Goal: Transaction & Acquisition: Purchase product/service

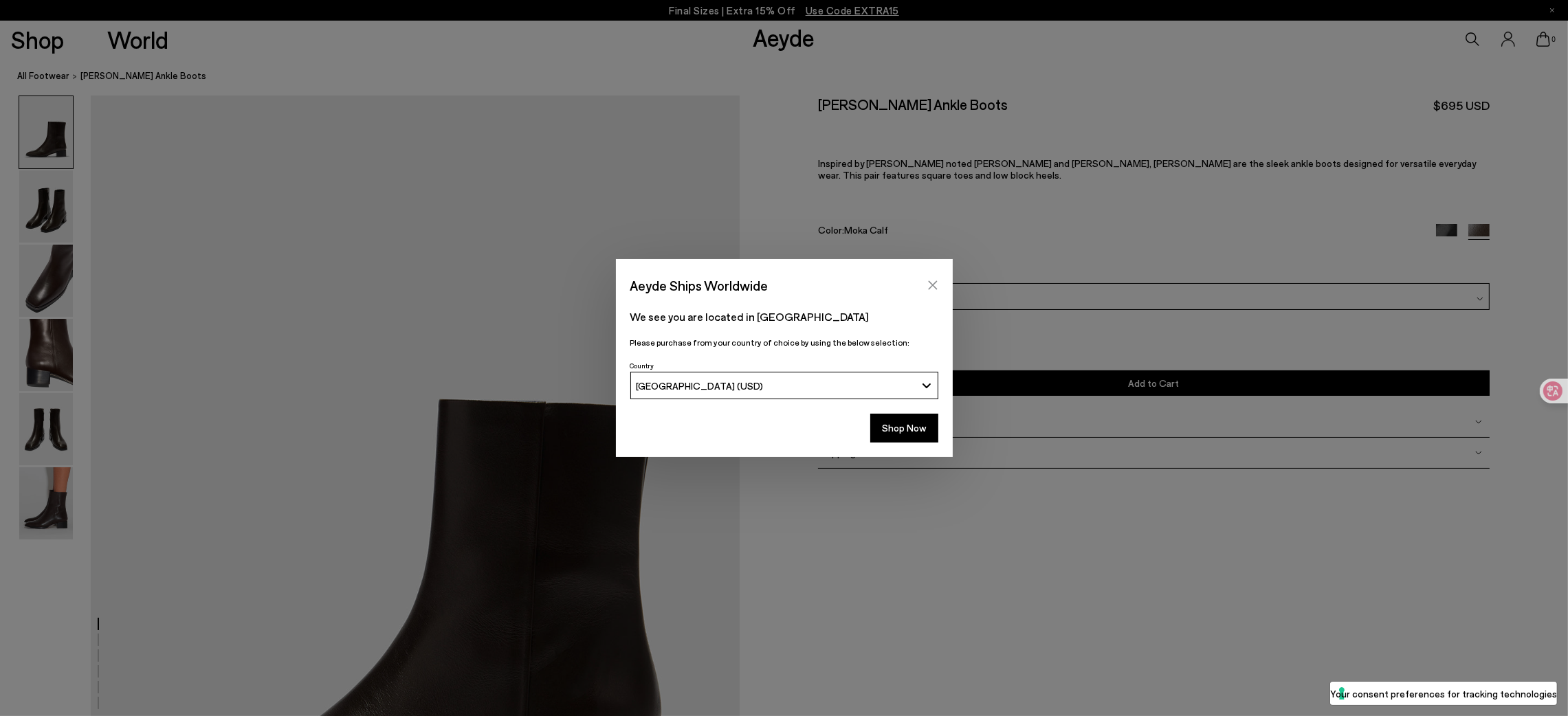
click at [928, 284] on icon "Close" at bounding box center [933, 286] width 11 height 11
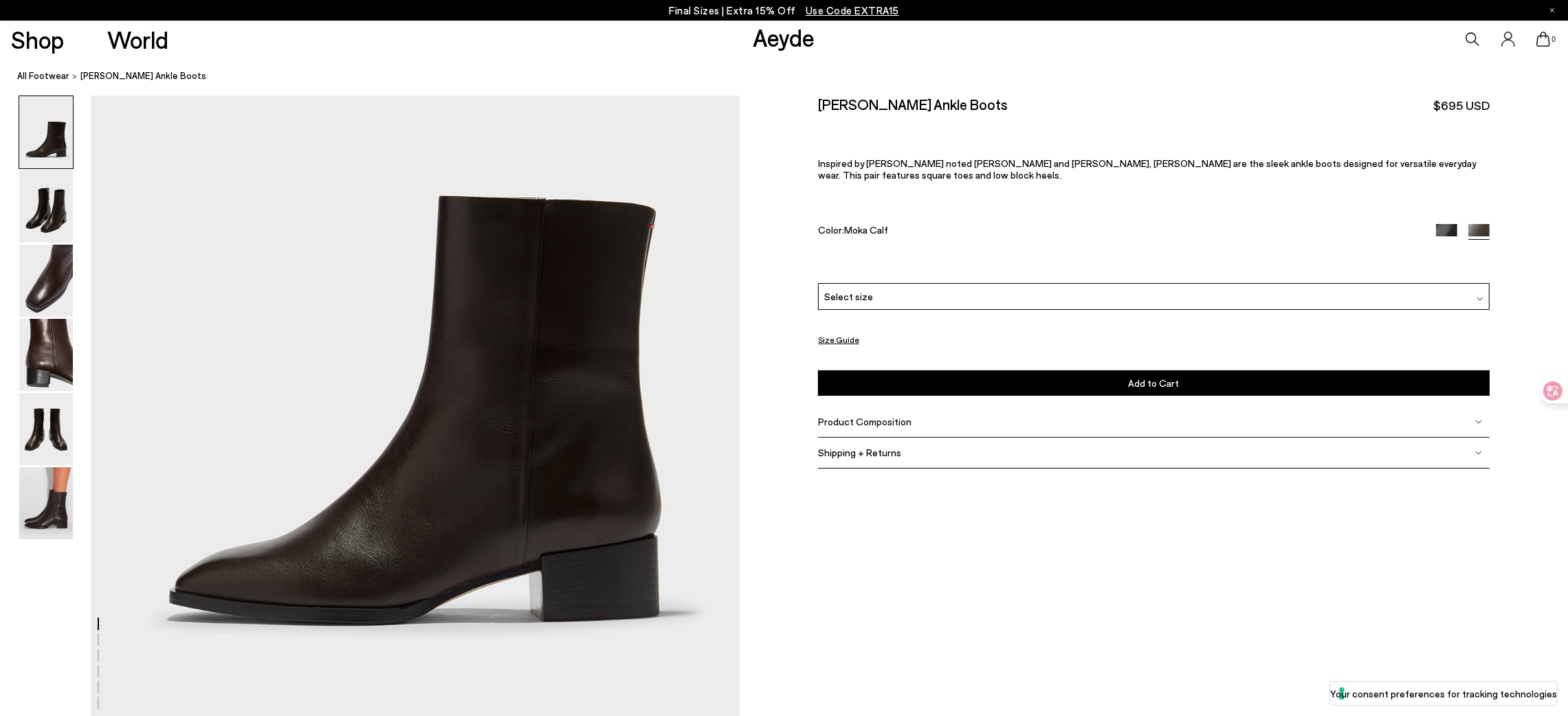
scroll to position [206, 0]
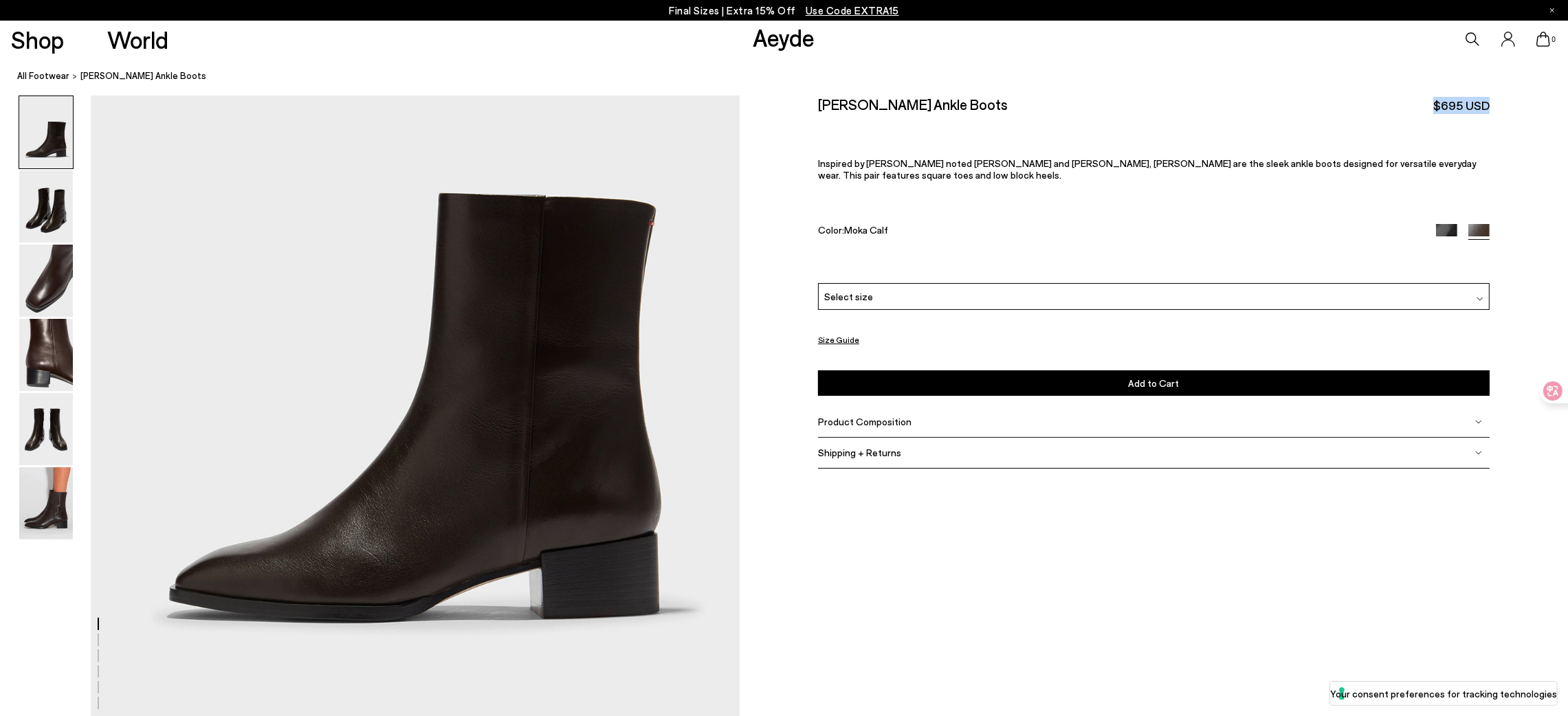
drag, startPoint x: 1499, startPoint y: 104, endPoint x: 1430, endPoint y: 120, distance: 70.8
click at [1045, 120] on div "Size Guide Shoes Belt Our shoes come in European sizing. The easiest way to mea…" at bounding box center [1154, 293] width 829 height 395
click at [1045, 134] on div "[PERSON_NAME] Ankle Boots $695 USD Inspired by [PERSON_NAME] noted [PERSON_NAME…" at bounding box center [1154, 189] width 672 height 188
drag, startPoint x: 1460, startPoint y: 104, endPoint x: 1432, endPoint y: 101, distance: 28.2
click at [1045, 101] on span "$695 USD" at bounding box center [1462, 105] width 57 height 17
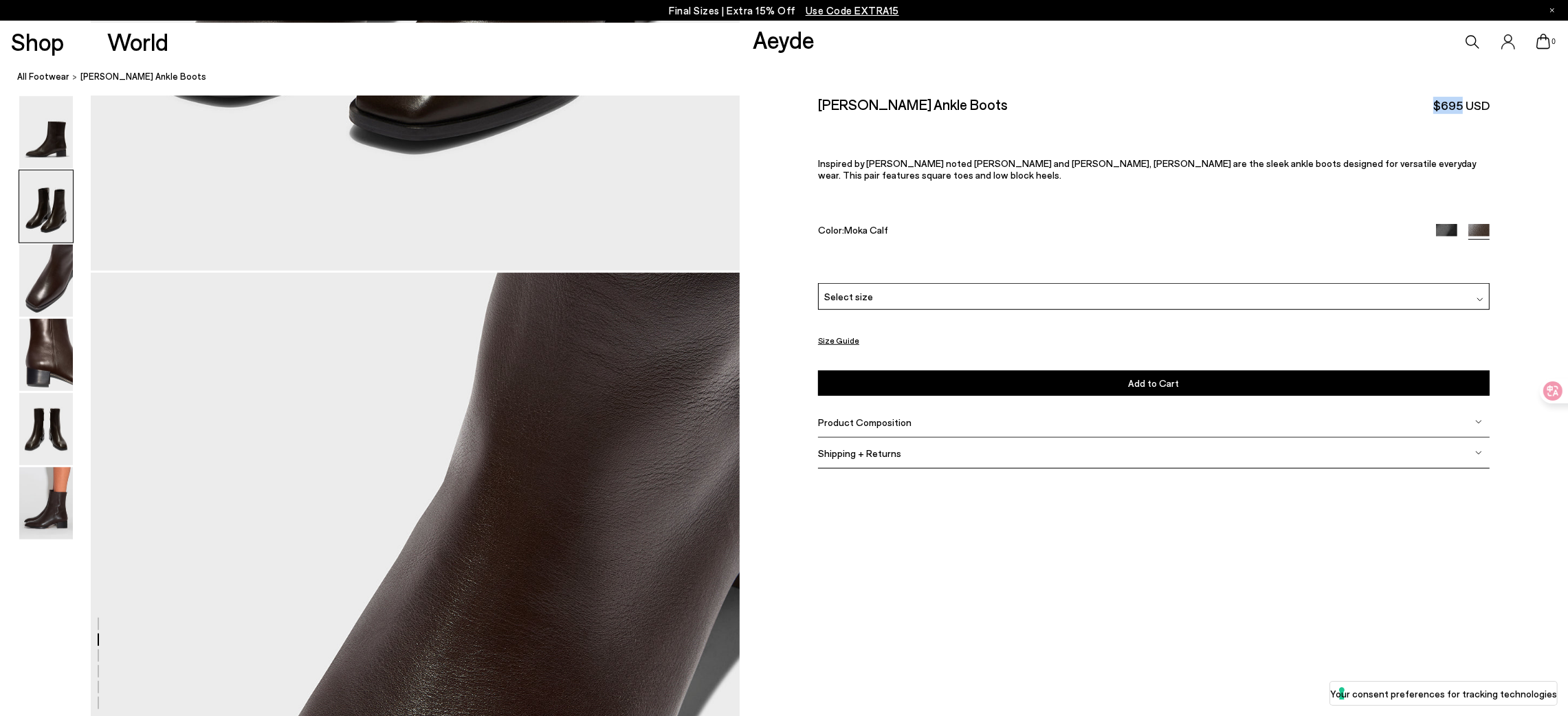
scroll to position [1546, 0]
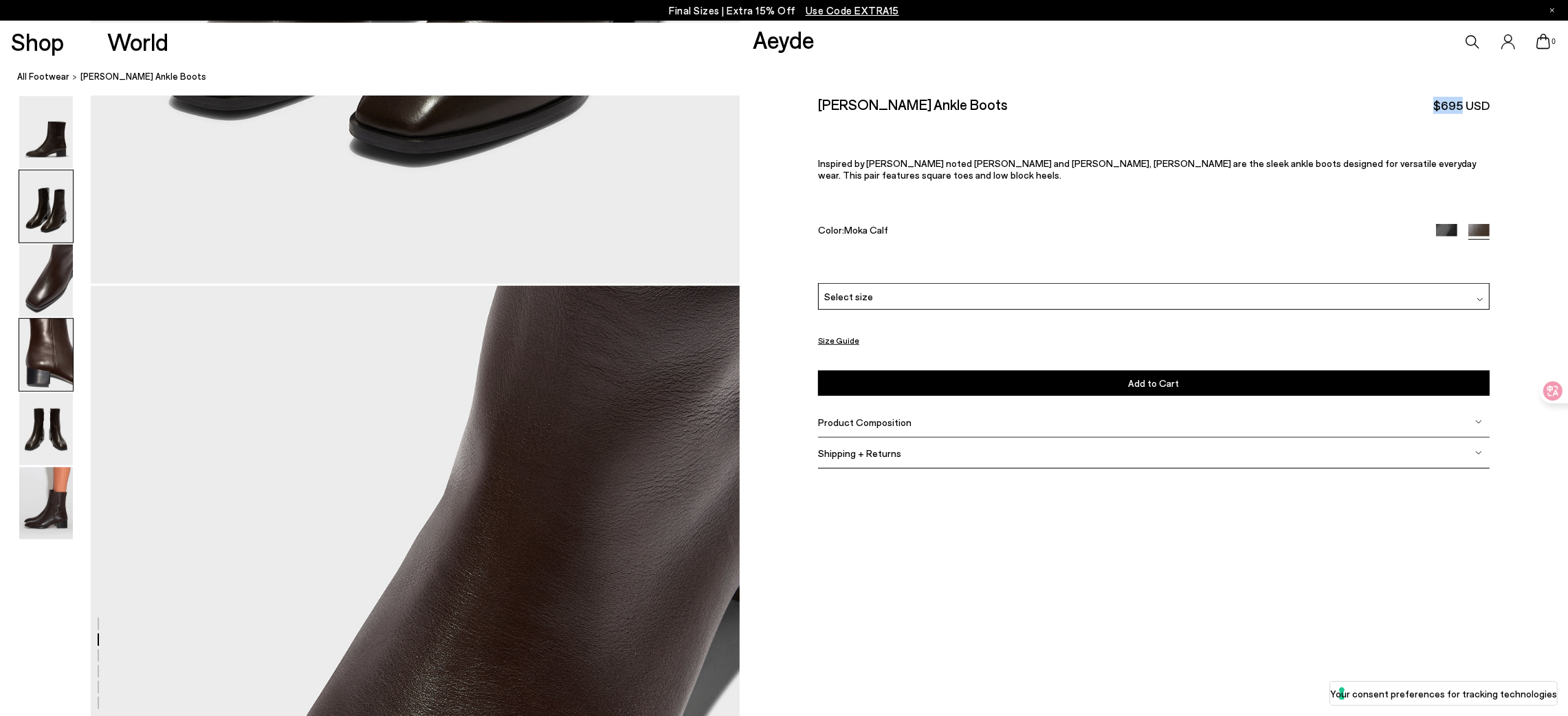
click at [49, 358] on img at bounding box center [46, 354] width 53 height 72
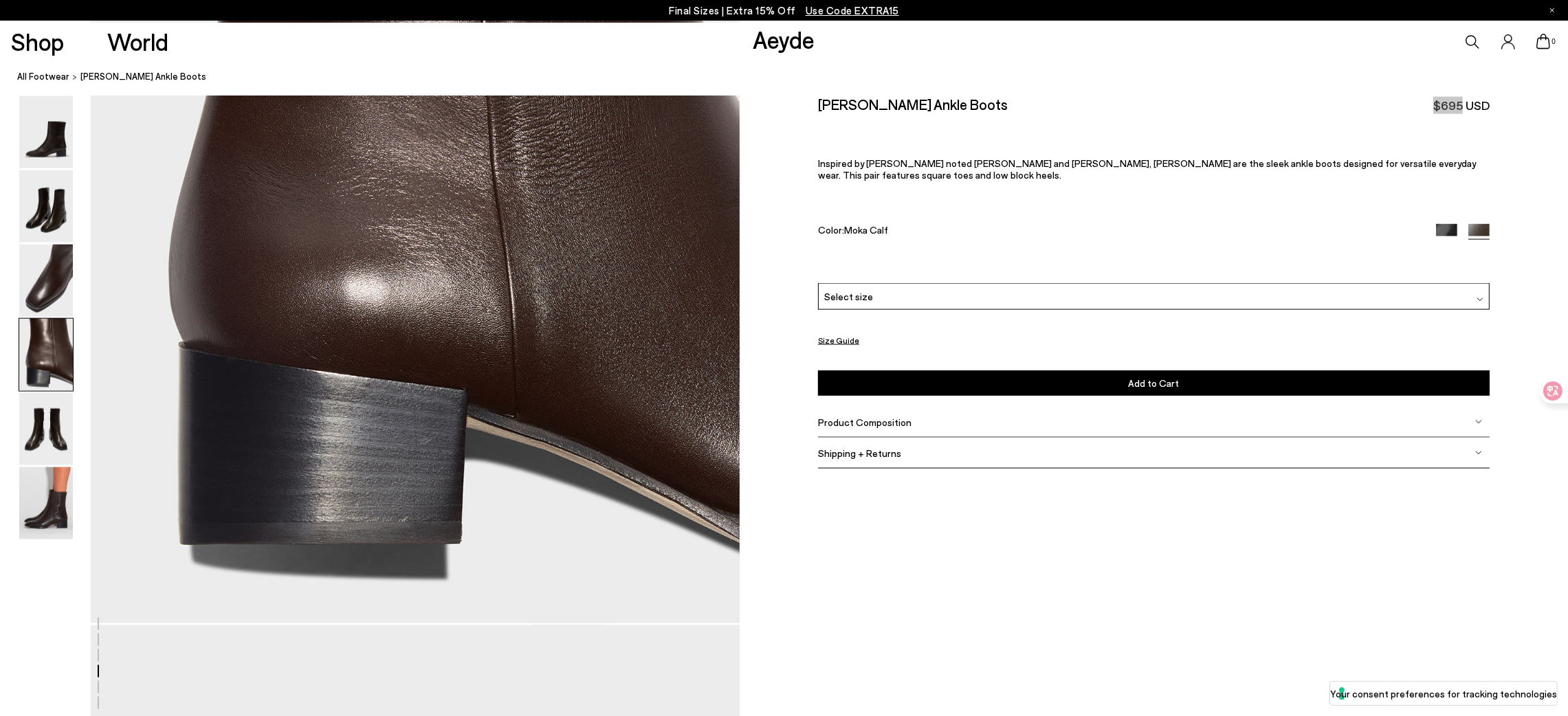
scroll to position [3017, 0]
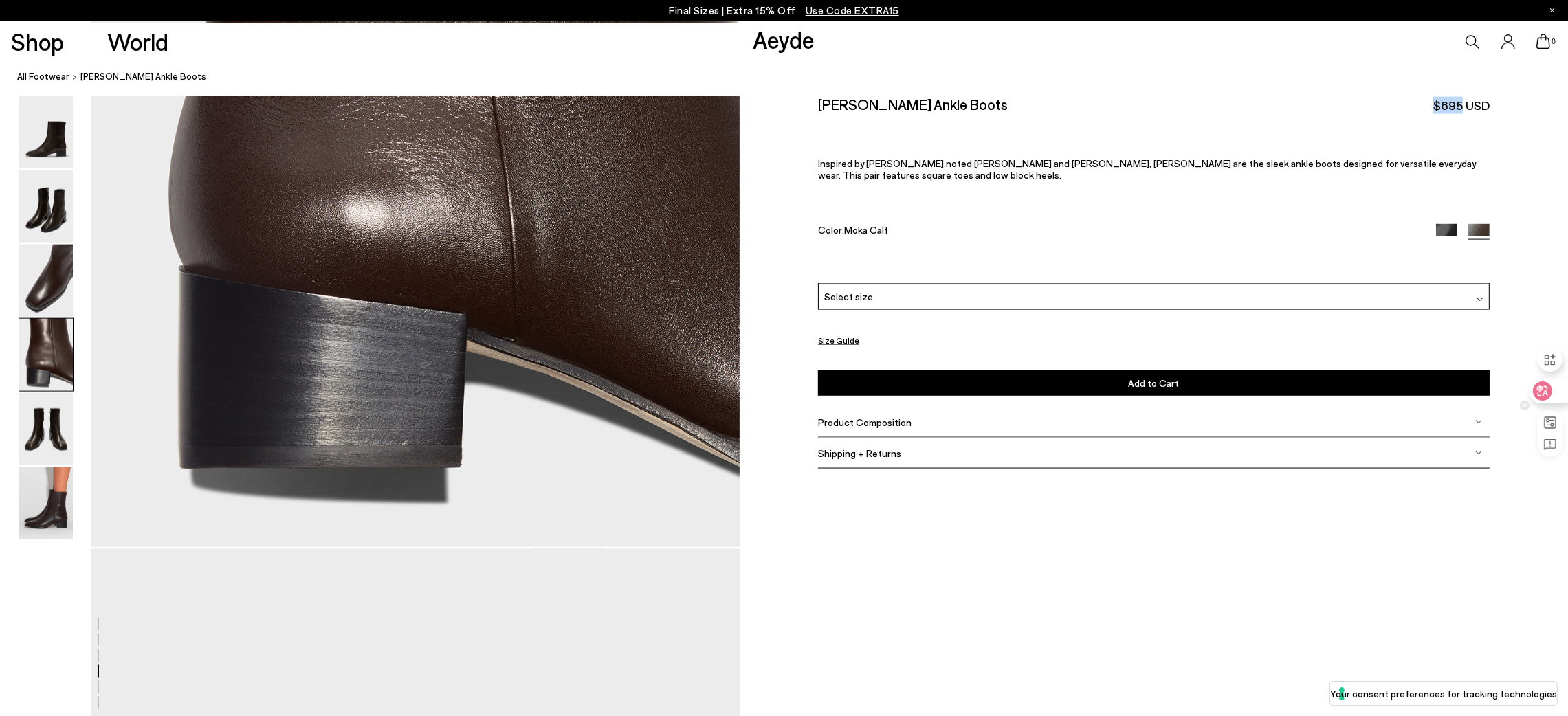
click at [1045, 393] on icon at bounding box center [1543, 392] width 11 height 11
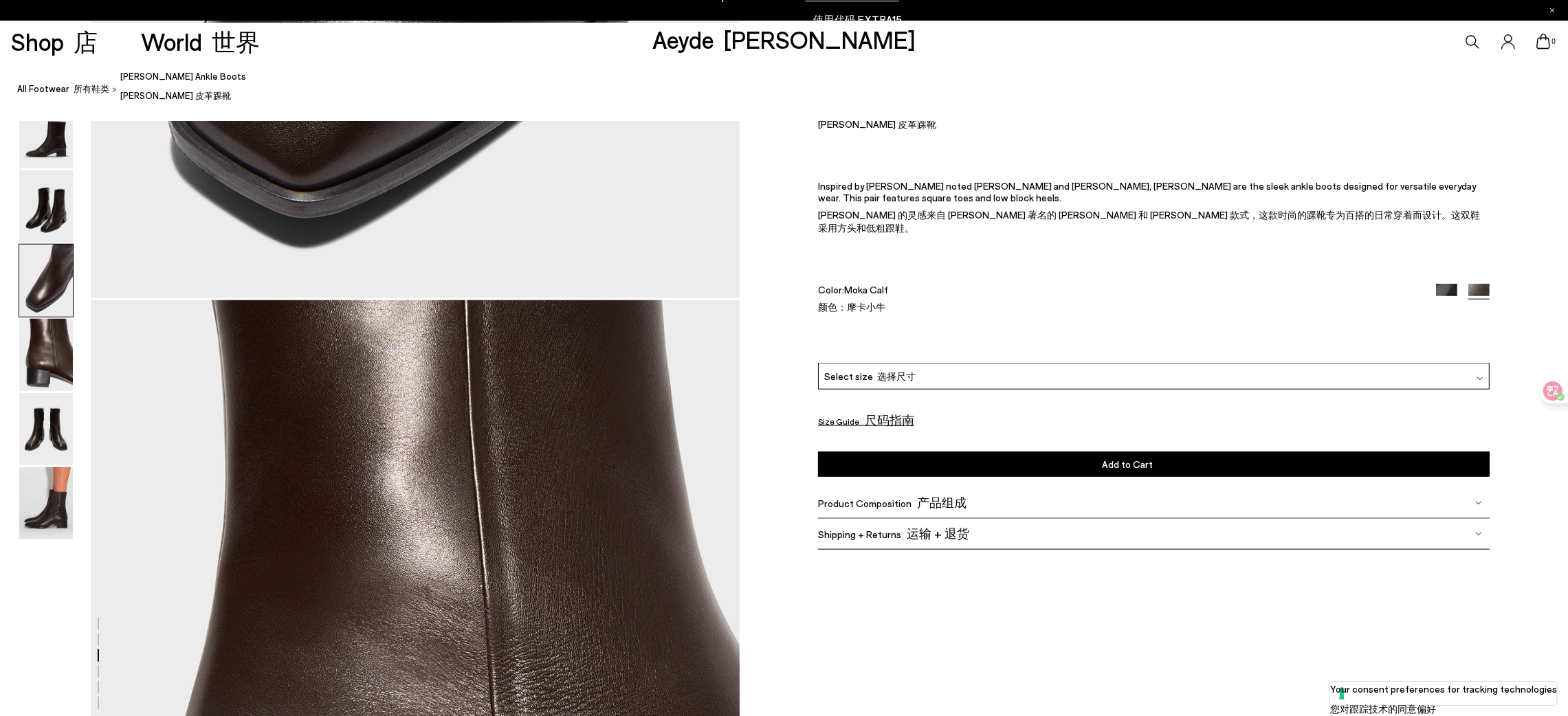
scroll to position [2115, 0]
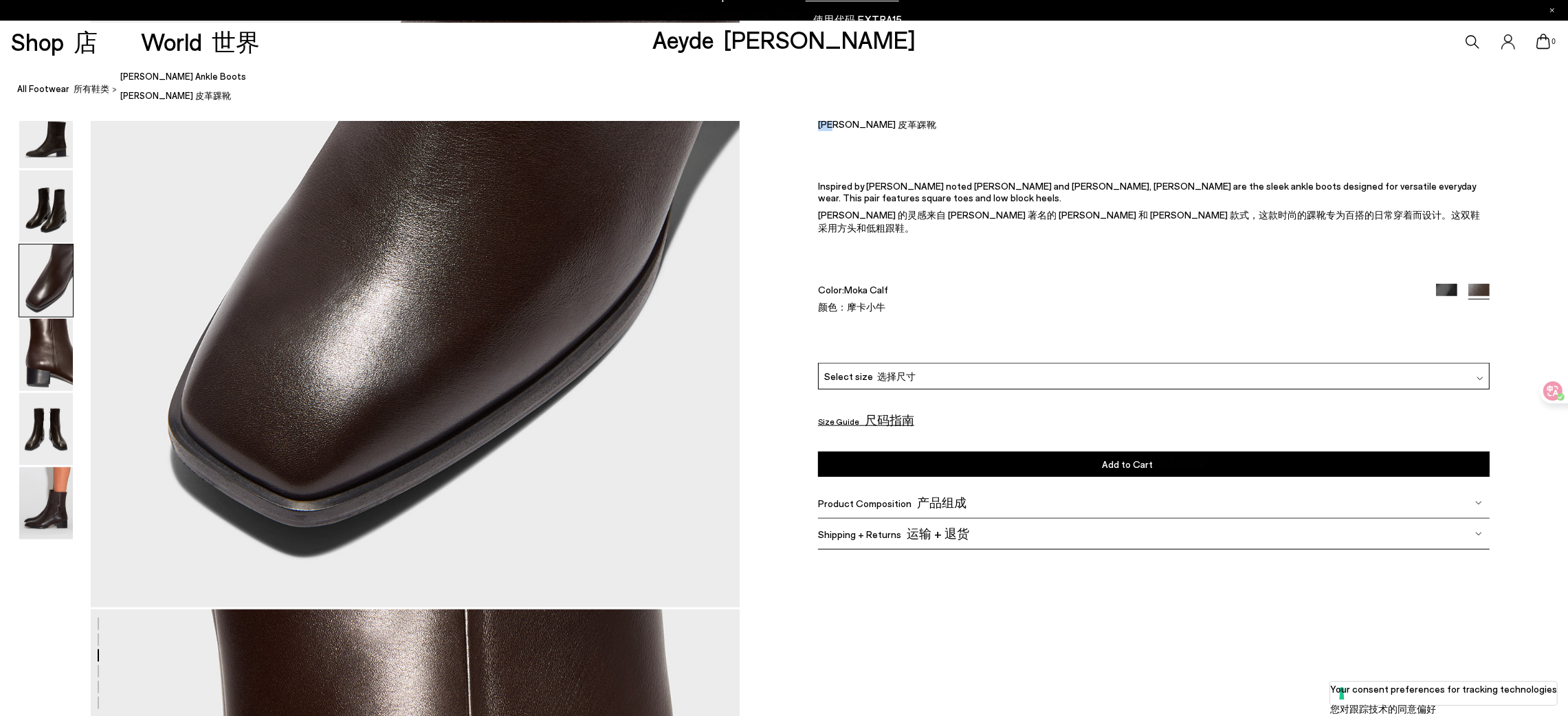
drag, startPoint x: 834, startPoint y: 131, endPoint x: 810, endPoint y: 125, distance: 24.7
click at [810, 125] on div "Size Guide Shoes Belt Our shoes come in European sizing. The easiest way to mea…" at bounding box center [1154, 333] width 829 height 476
copy font "[PERSON_NAME]"
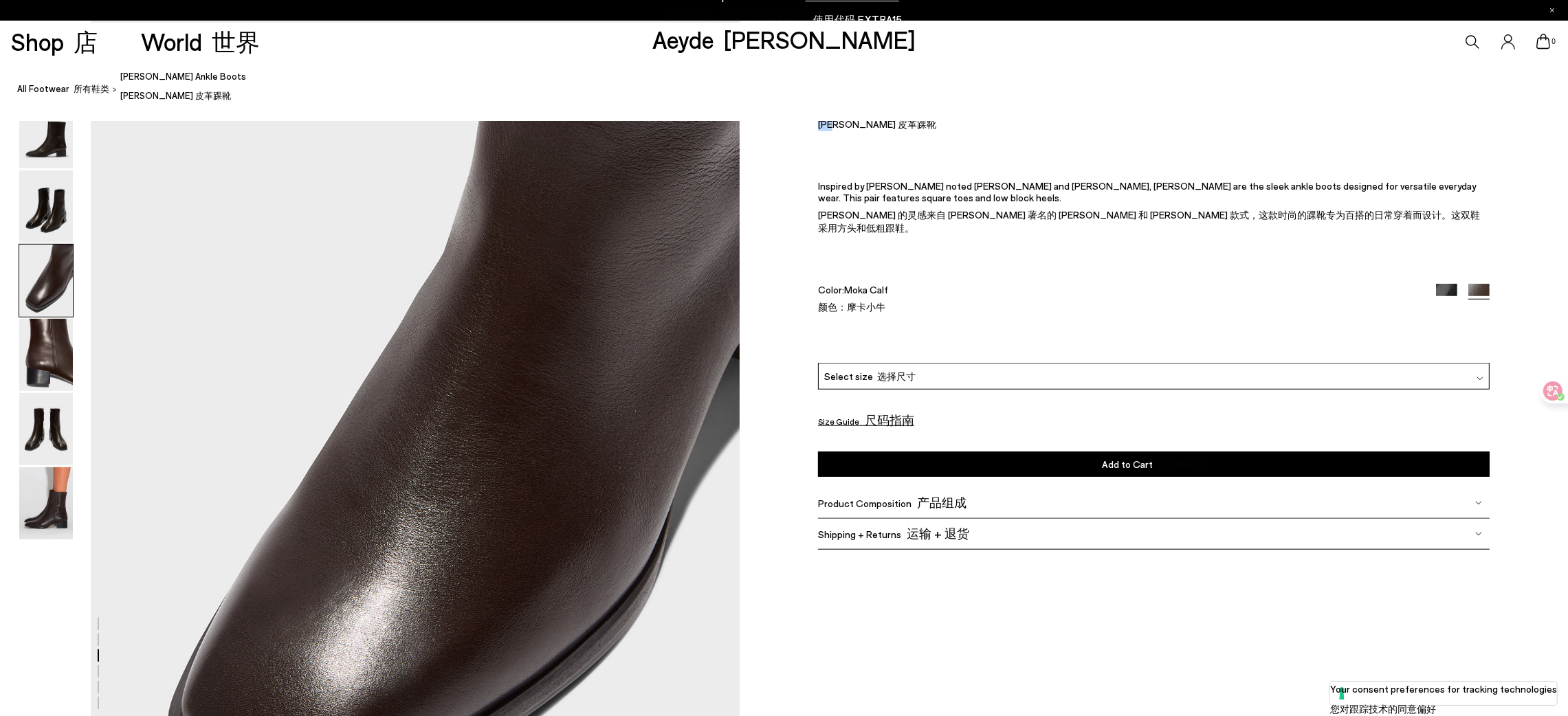
scroll to position [1805, 0]
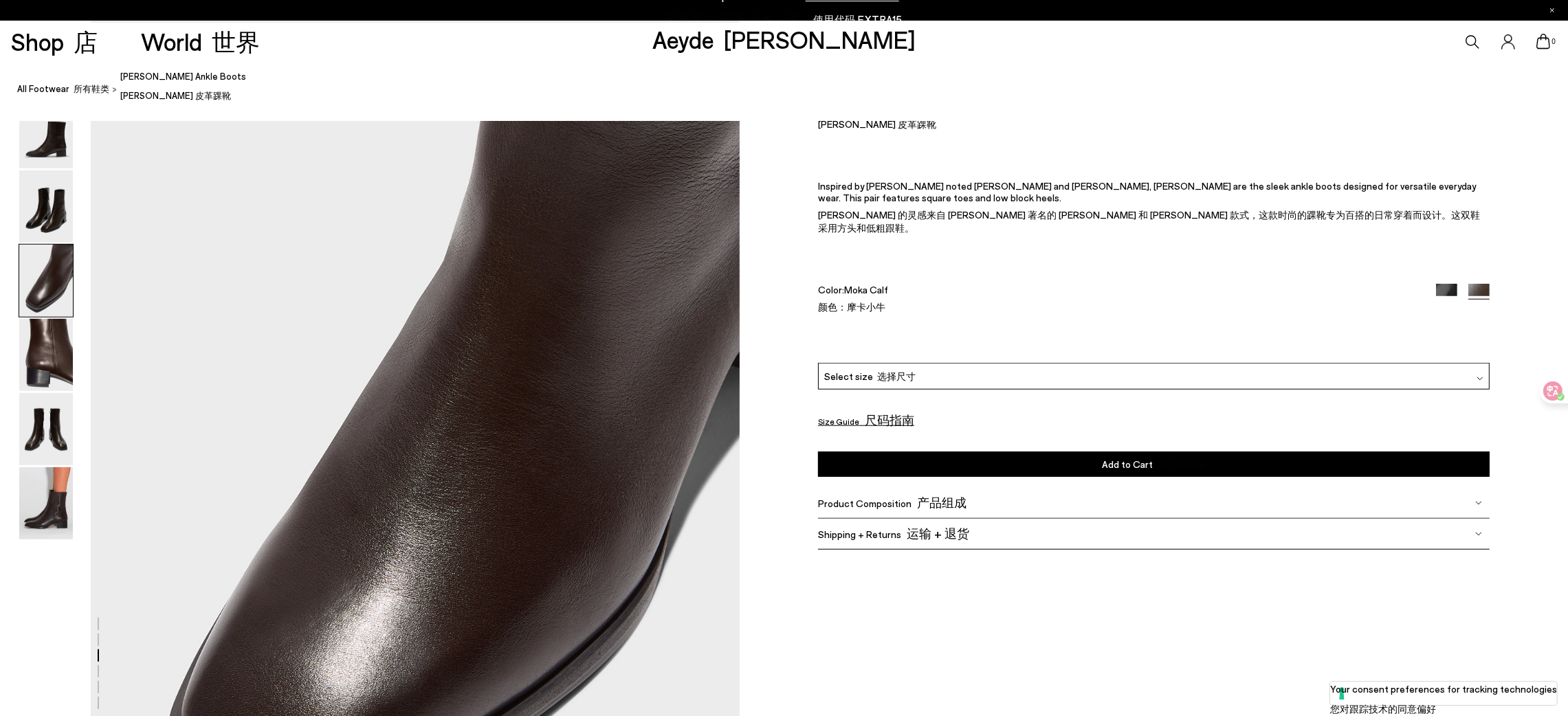
click at [917, 477] on font "产品组成" at bounding box center [941, 502] width 49 height 15
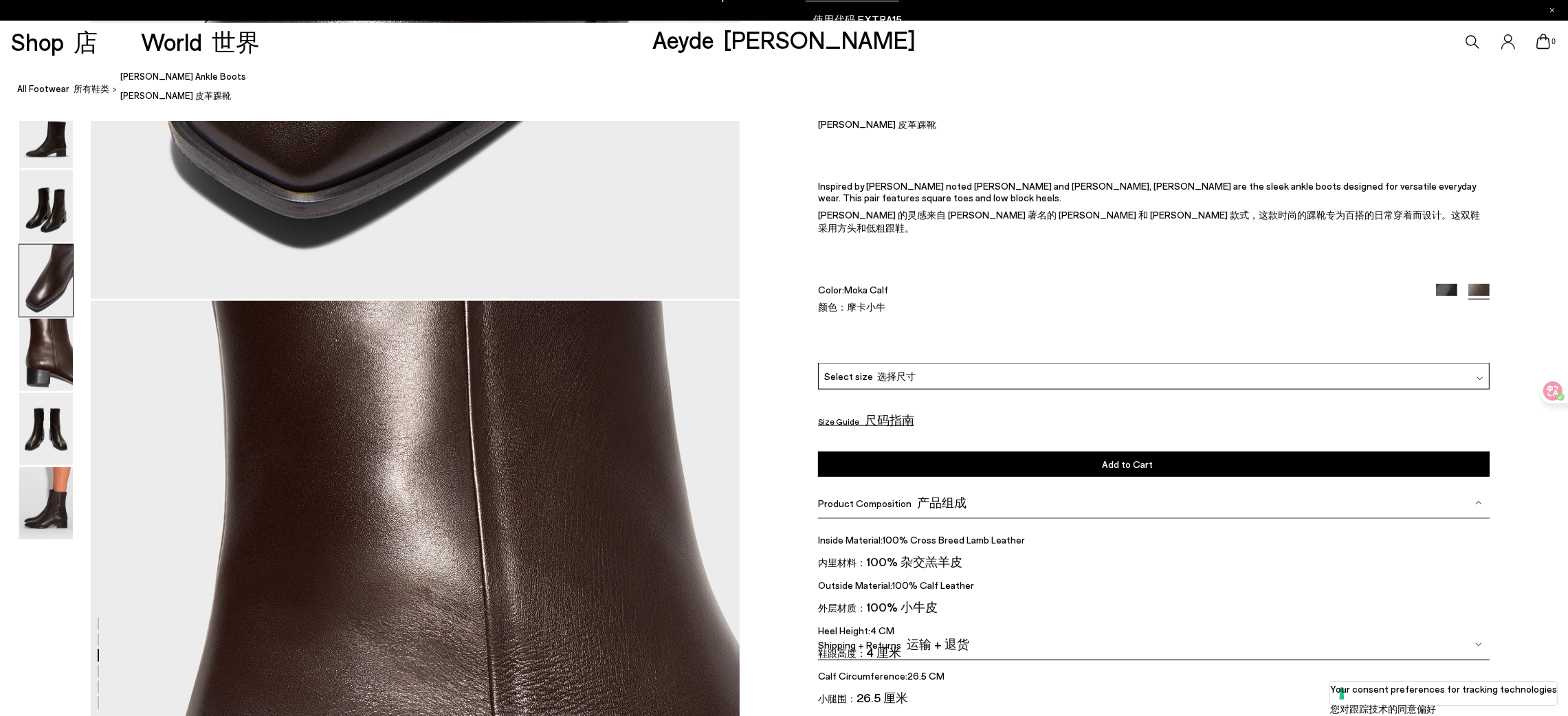
scroll to position [2424, 0]
click at [972, 477] on div "Product Composition 产品组成" at bounding box center [1154, 503] width 672 height 31
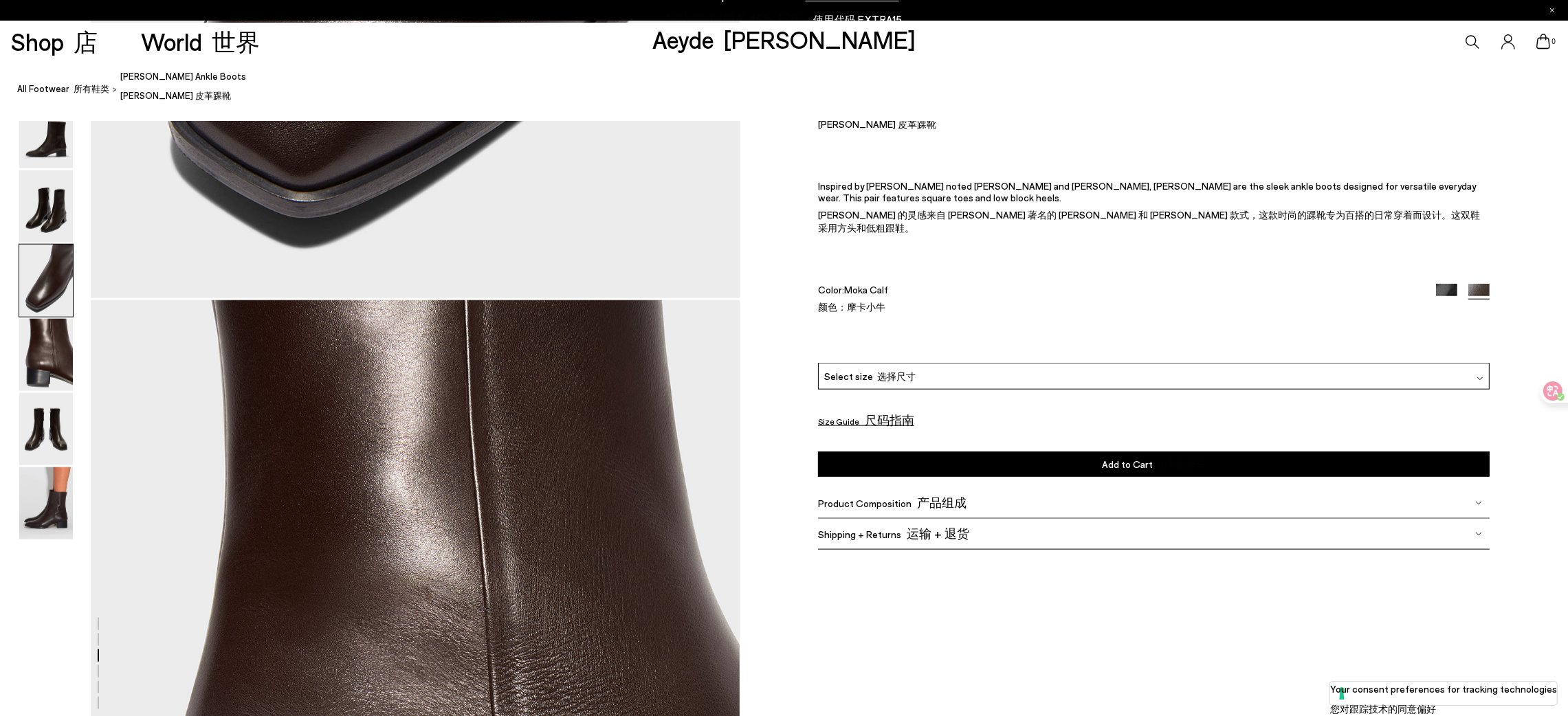
click at [971, 477] on div "Product Composition 产品组成" at bounding box center [1154, 503] width 672 height 31
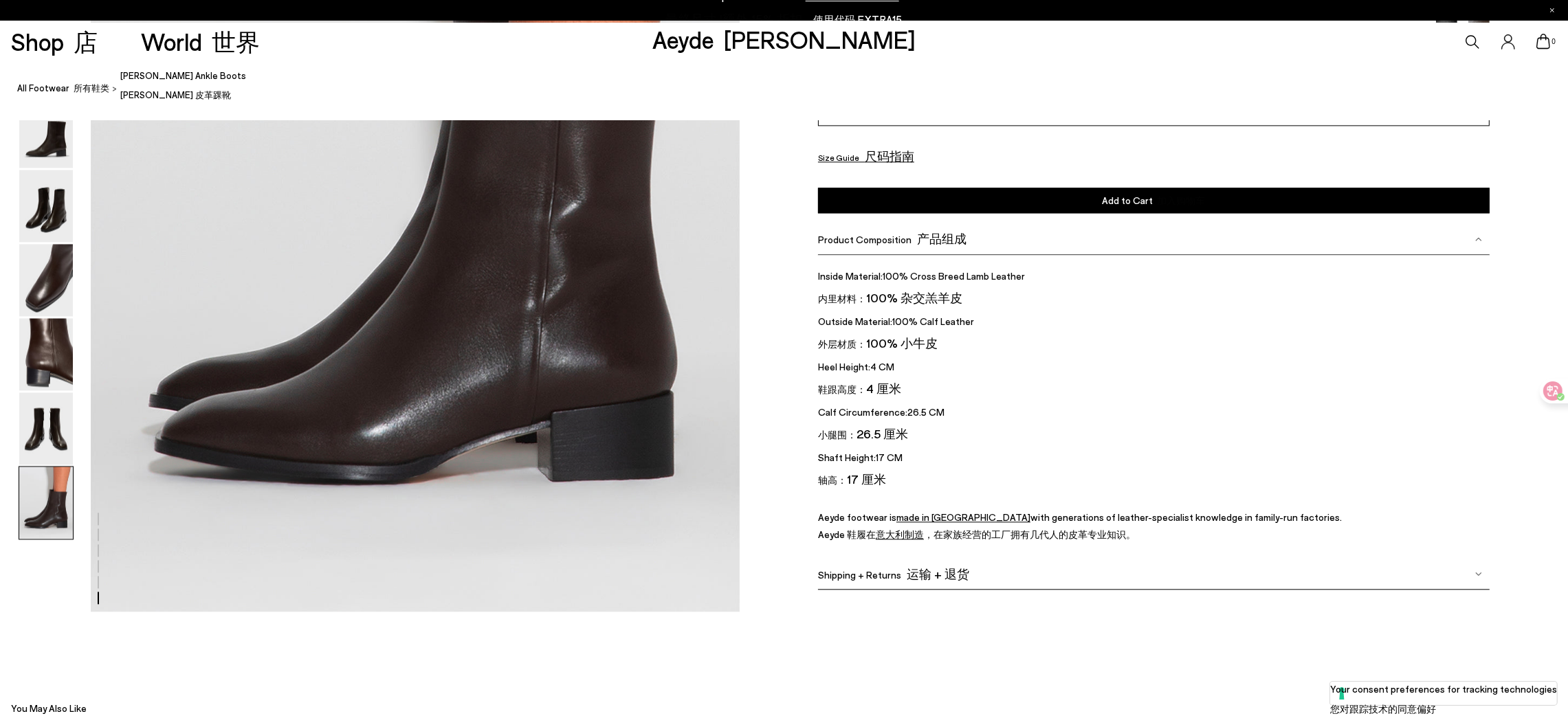
scroll to position [4597, 0]
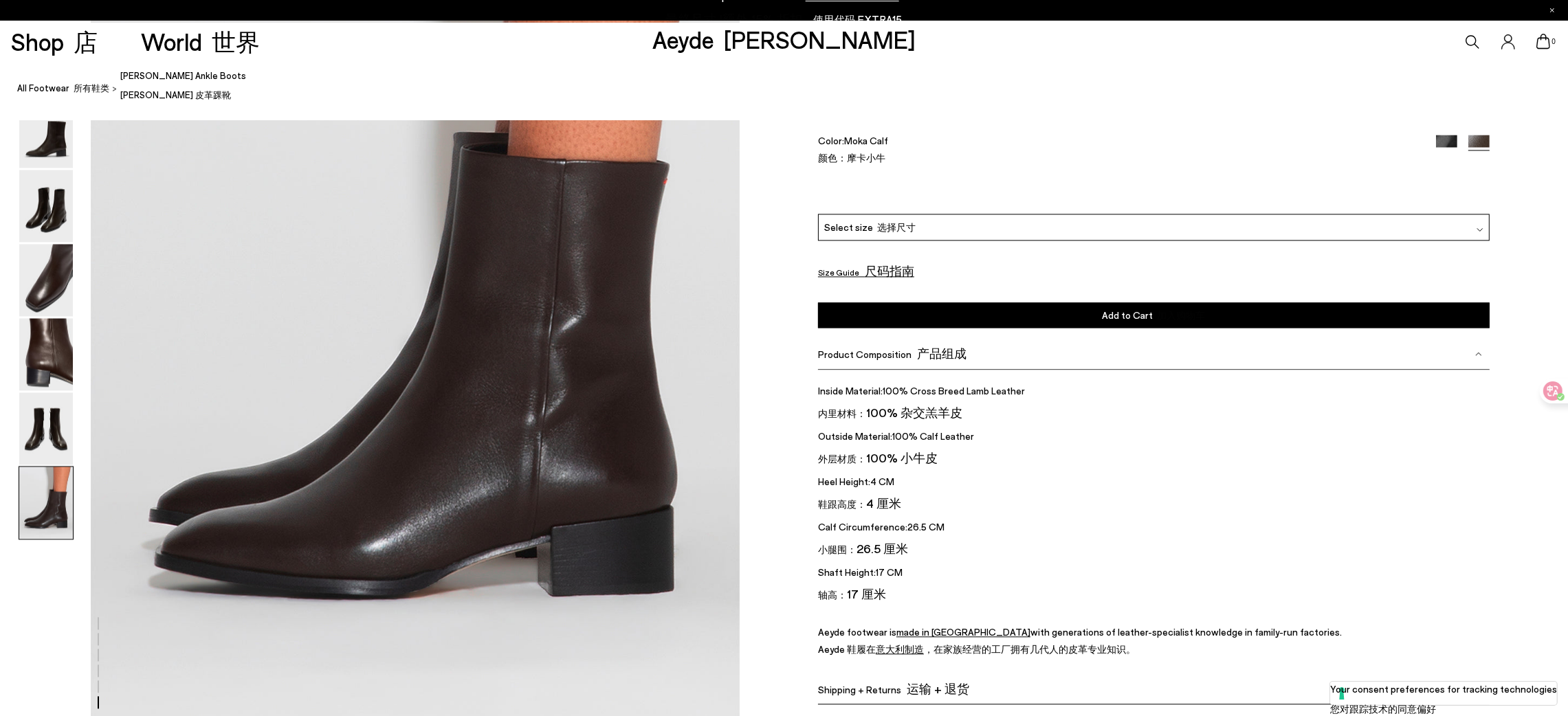
click at [936, 357] on font "产品组成" at bounding box center [941, 353] width 49 height 15
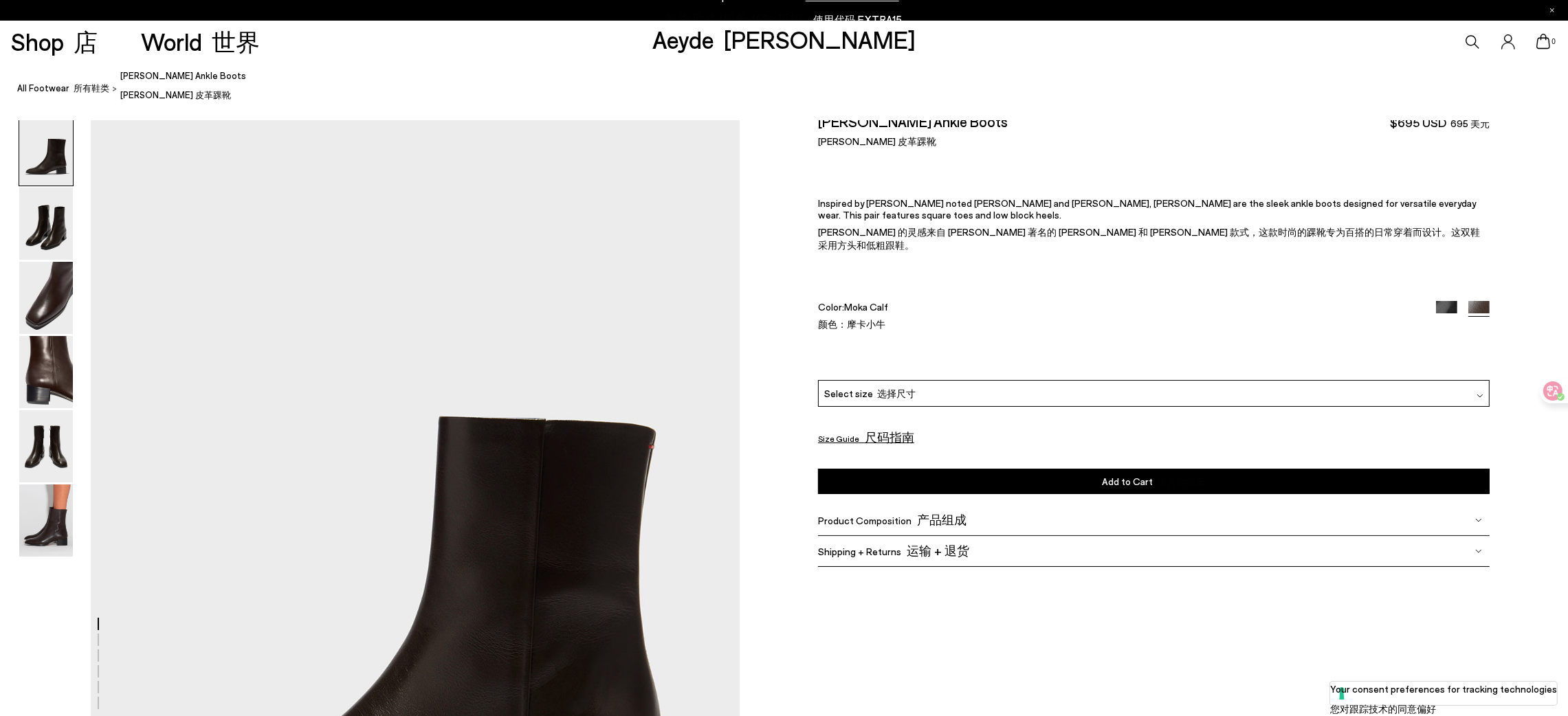
scroll to position [0, 0]
